Goal: Navigation & Orientation: Find specific page/section

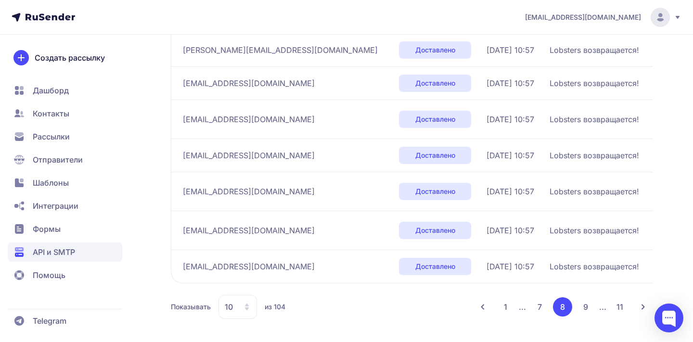
scroll to position [316, 0]
click at [516, 311] on ul "1 ... 7 8 9 ... 11" at bounding box center [562, 306] width 133 height 19
click at [507, 311] on button "1" at bounding box center [505, 306] width 19 height 19
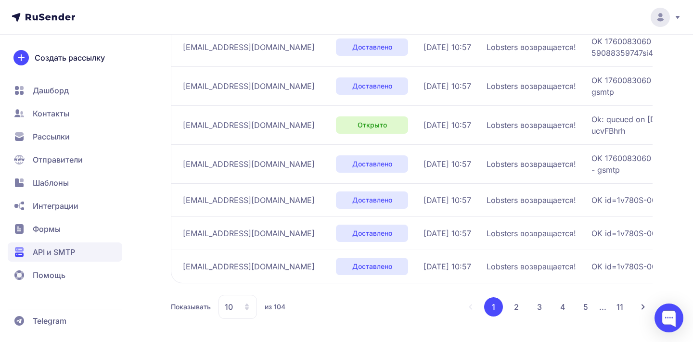
click at [511, 307] on button "2" at bounding box center [515, 306] width 19 height 19
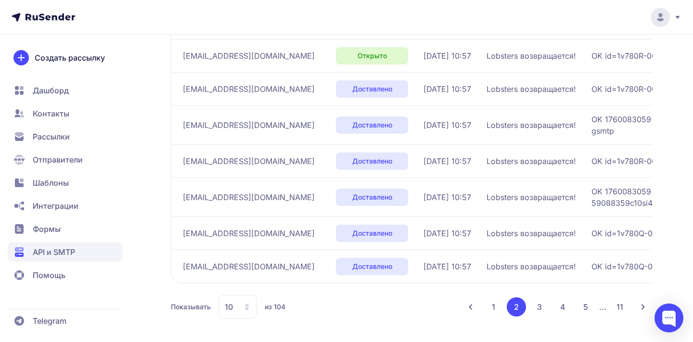
click at [538, 304] on button "3" at bounding box center [539, 306] width 19 height 19
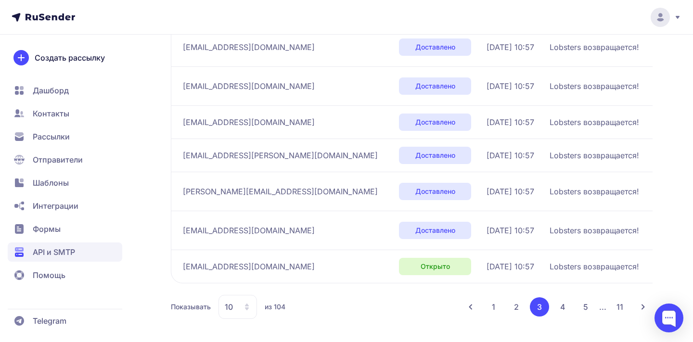
scroll to position [316, 0]
click at [567, 312] on button "4" at bounding box center [562, 306] width 19 height 19
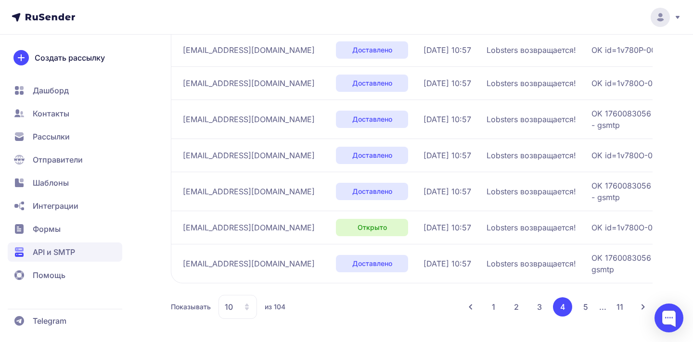
click at [586, 304] on button "5" at bounding box center [585, 306] width 19 height 19
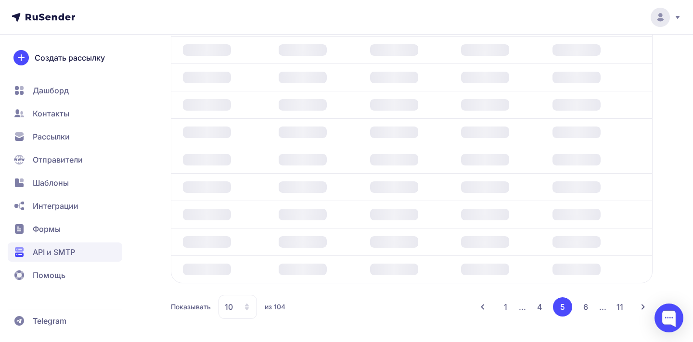
scroll to position [223, 0]
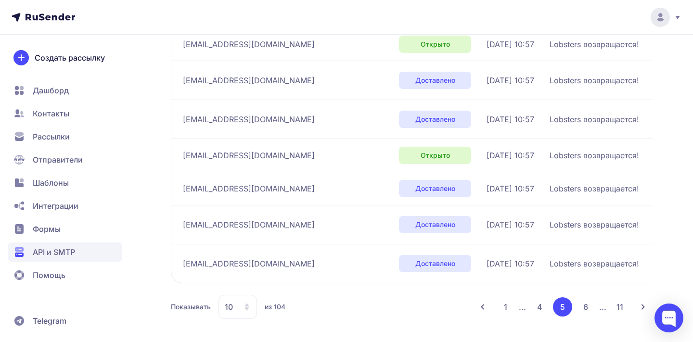
click at [587, 307] on button "6" at bounding box center [585, 306] width 19 height 19
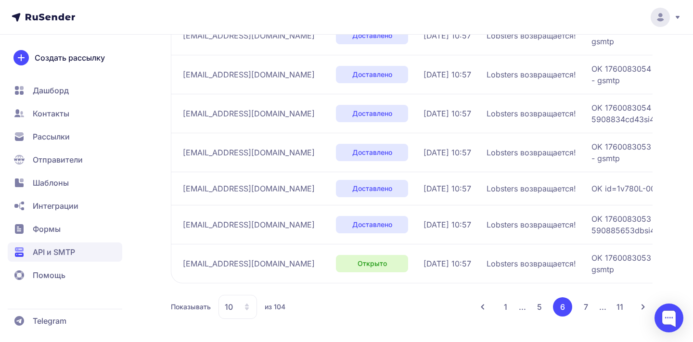
scroll to position [333, 0]
click at [588, 310] on button "7" at bounding box center [585, 306] width 19 height 19
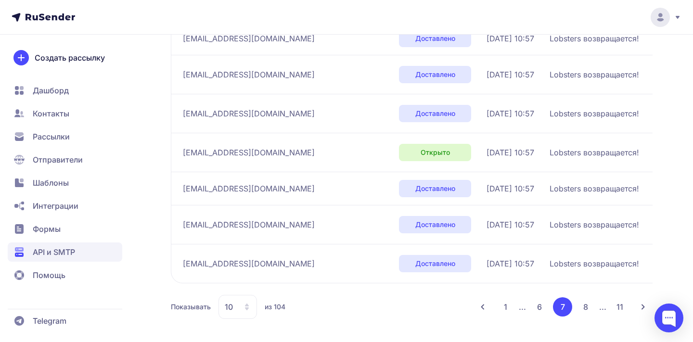
click at [583, 310] on button "8" at bounding box center [585, 306] width 19 height 19
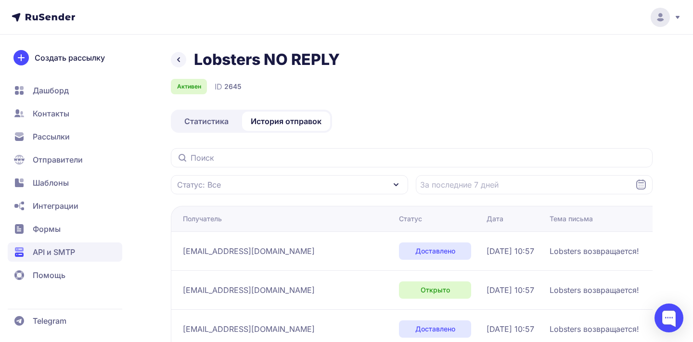
click at [235, 127] on link "Статистика" at bounding box center [206, 121] width 67 height 19
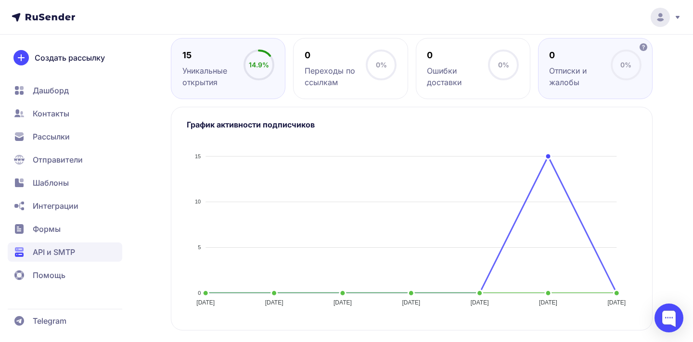
scroll to position [478, 0]
